Goal: Task Accomplishment & Management: Manage account settings

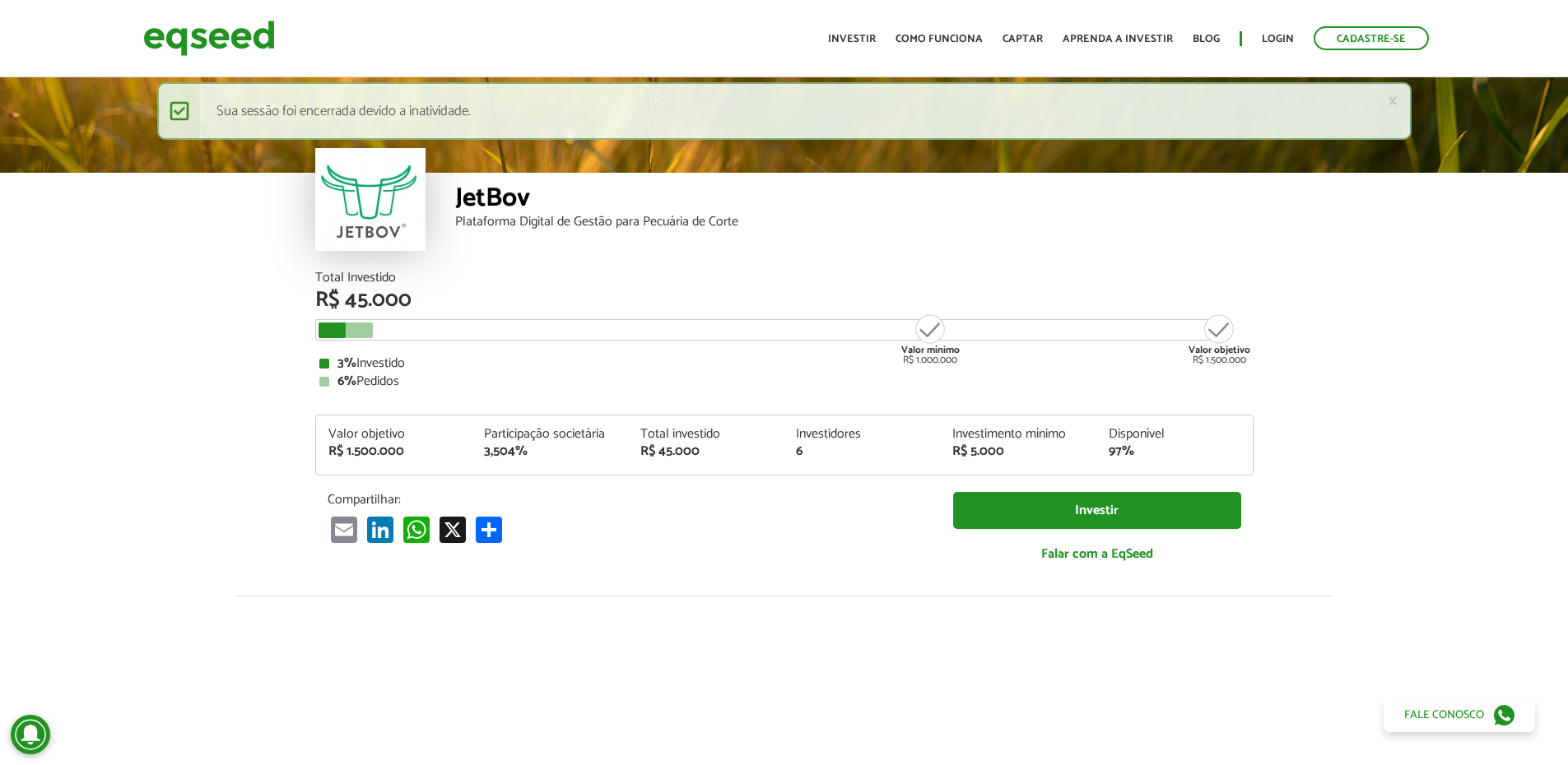
scroll to position [2034, 0]
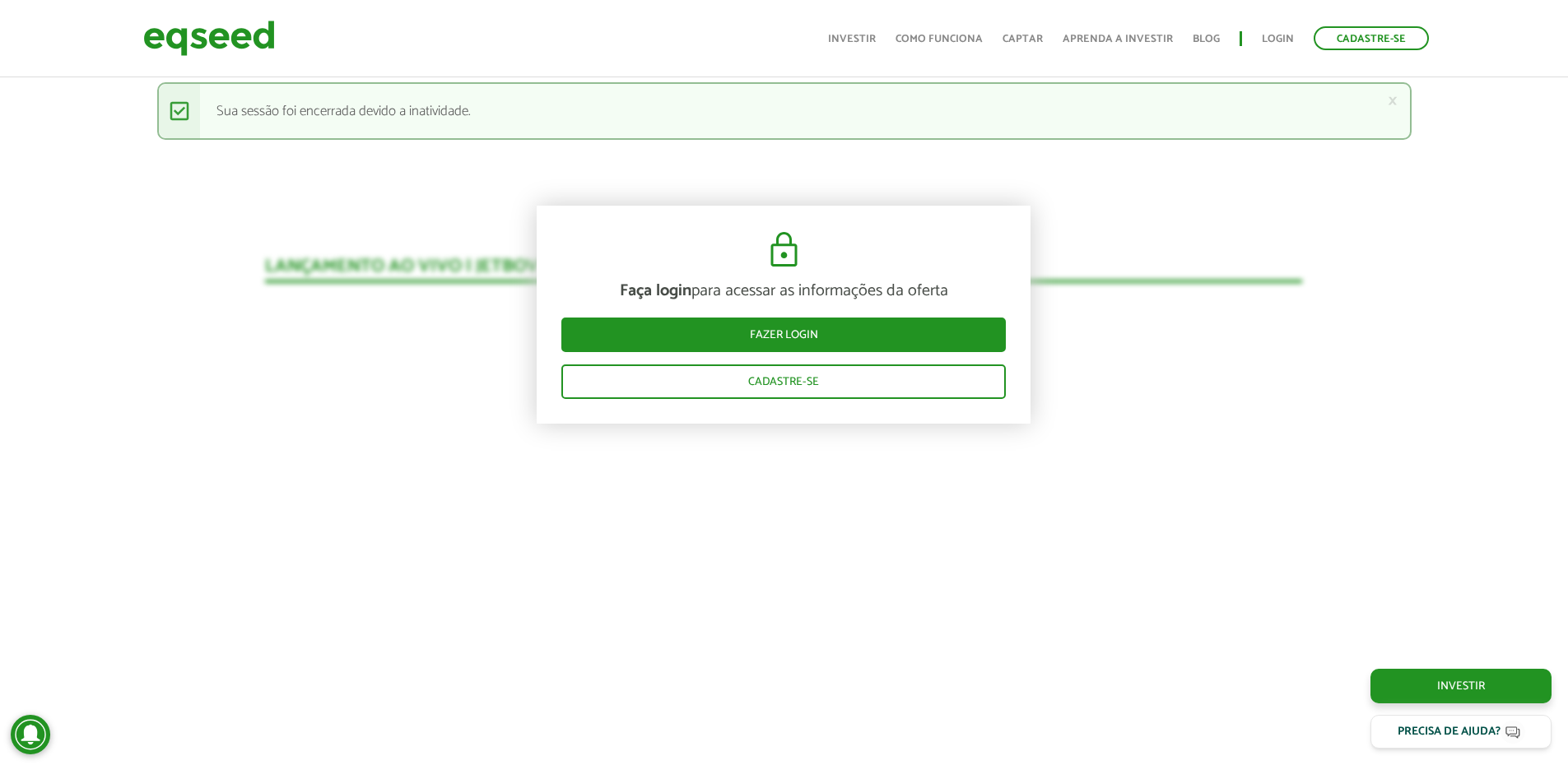
scroll to position [1540, 0]
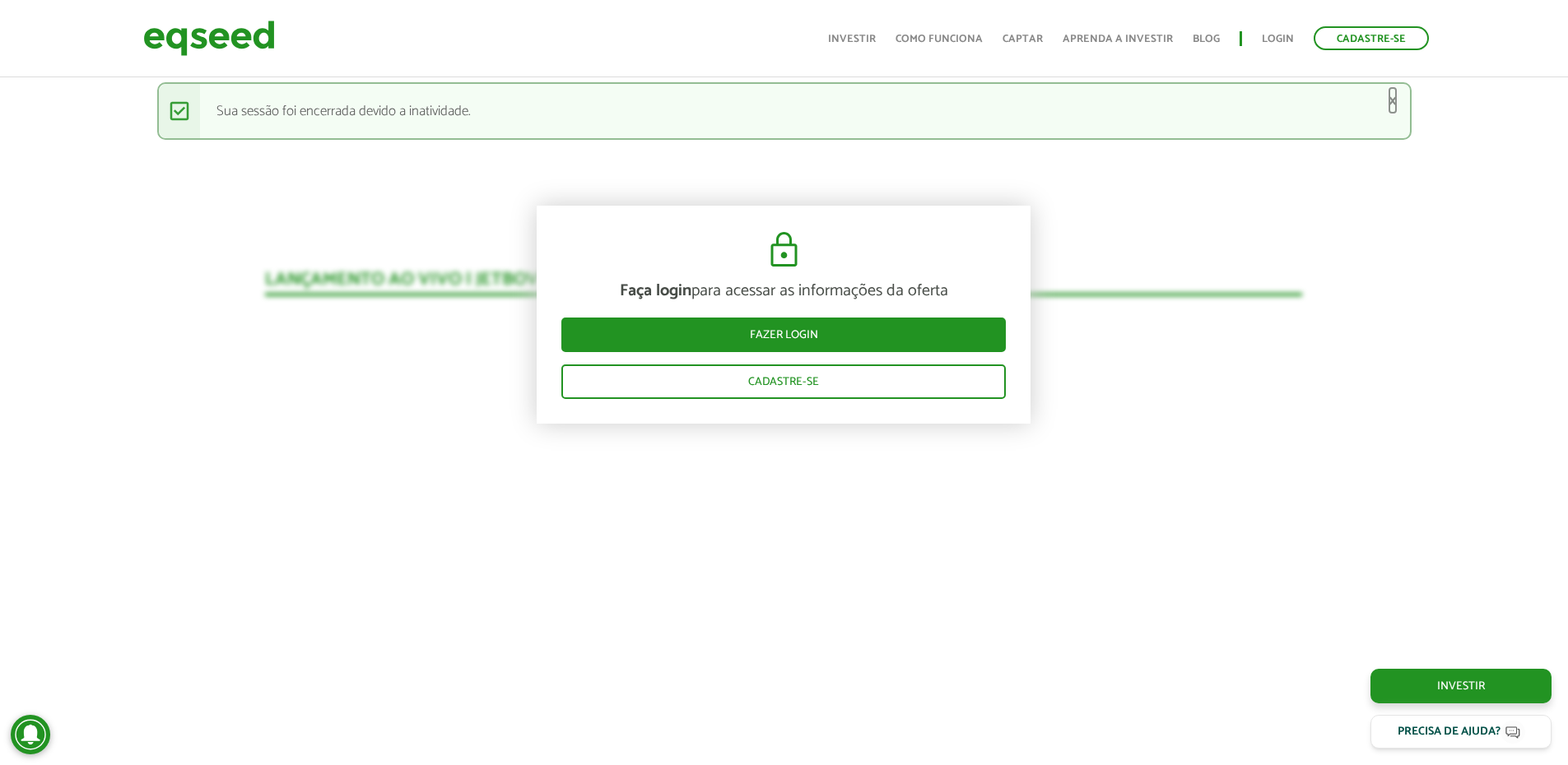
click at [1397, 103] on link "×" at bounding box center [1392, 100] width 10 height 17
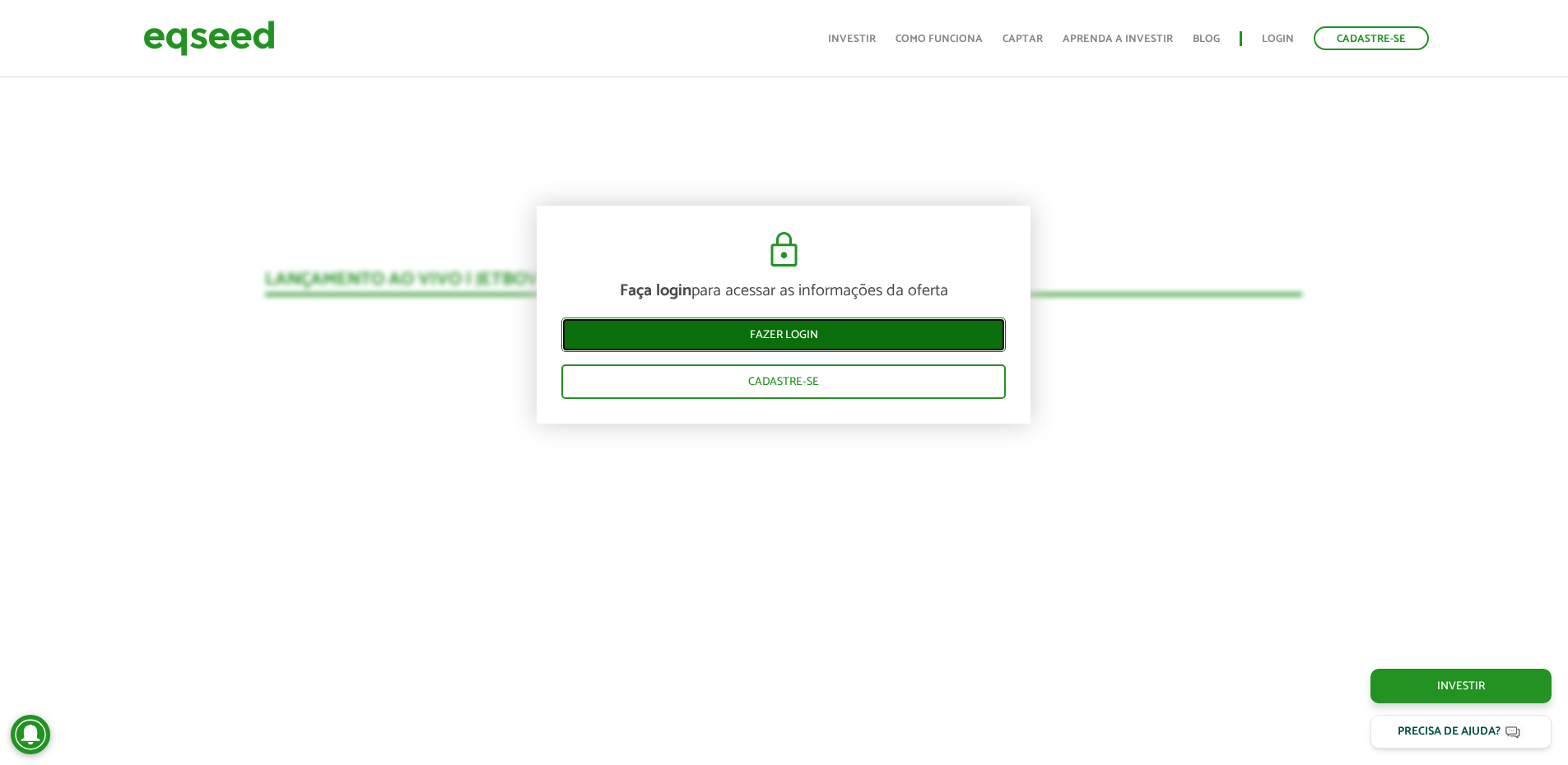
click at [811, 330] on link "Fazer login" at bounding box center [783, 334] width 444 height 35
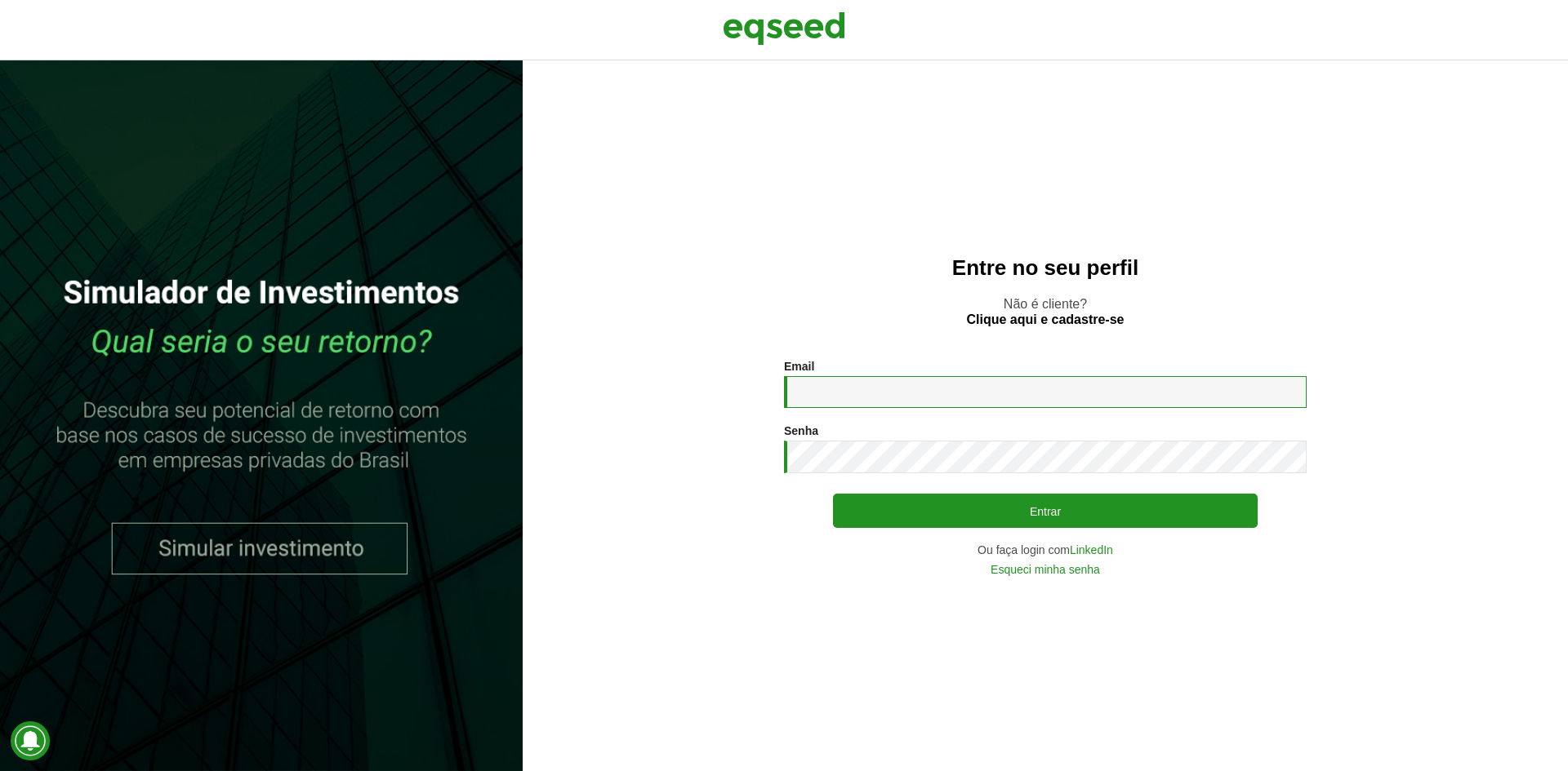
click at [934, 386] on input "Email *" at bounding box center [1046, 392] width 522 height 32
type input "**********"
click at [833, 494] on button "Entrar" at bounding box center [1045, 511] width 425 height 34
